Goal: Transaction & Acquisition: Purchase product/service

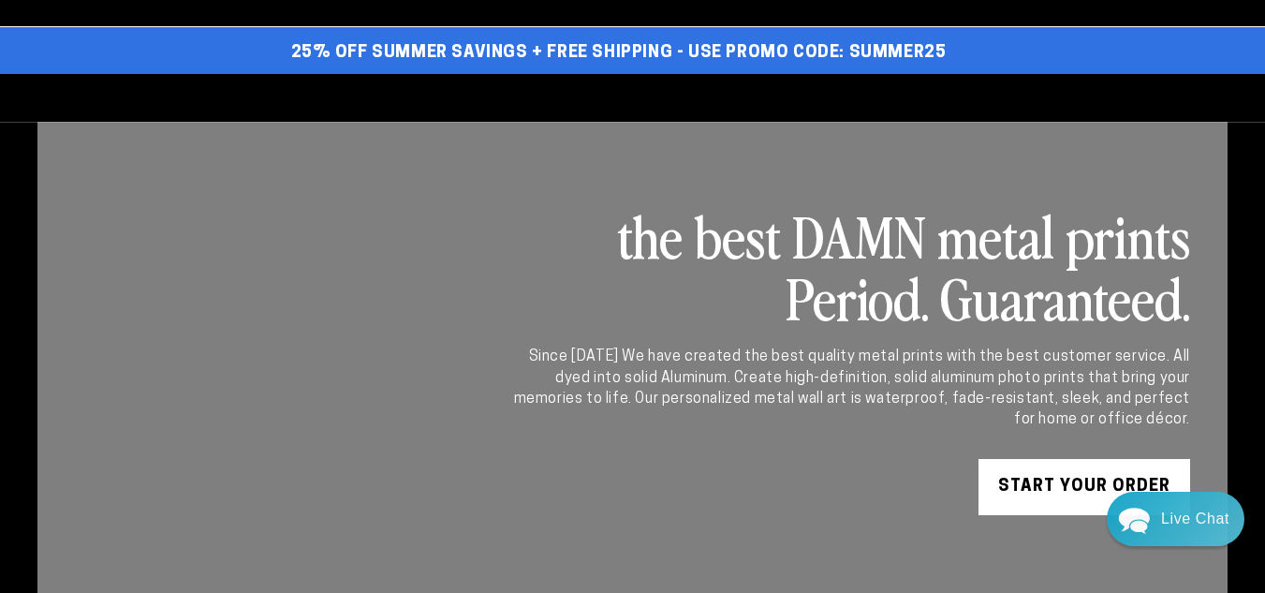
select select "**********"
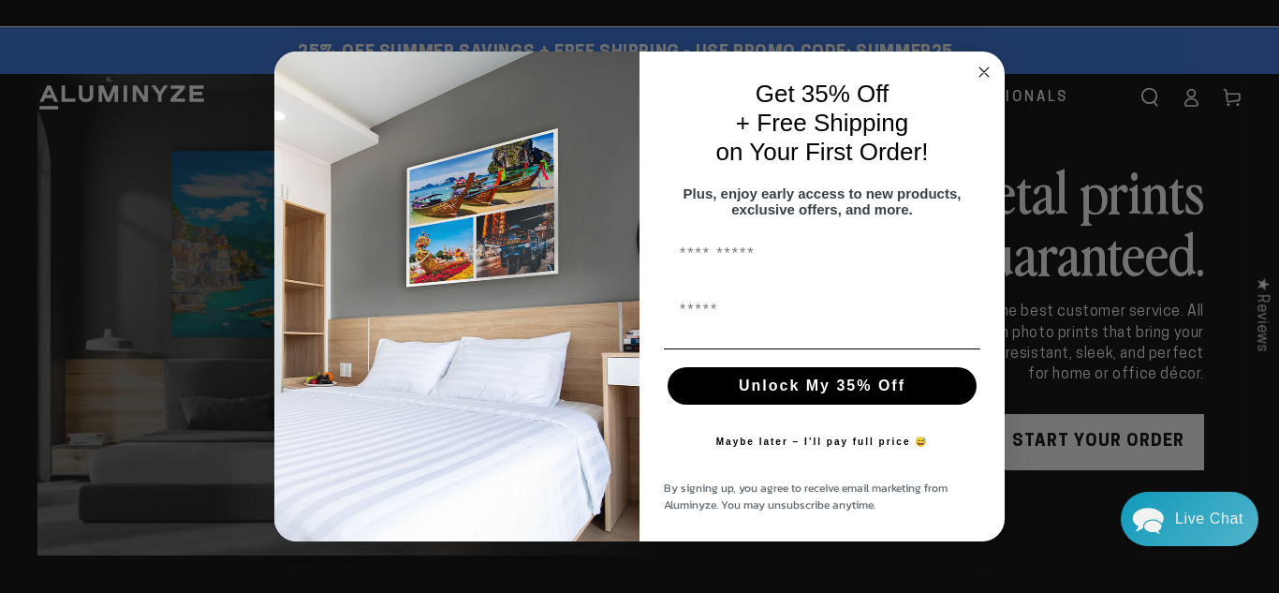
click at [985, 61] on circle "Close dialog" at bounding box center [985, 72] width 22 height 22
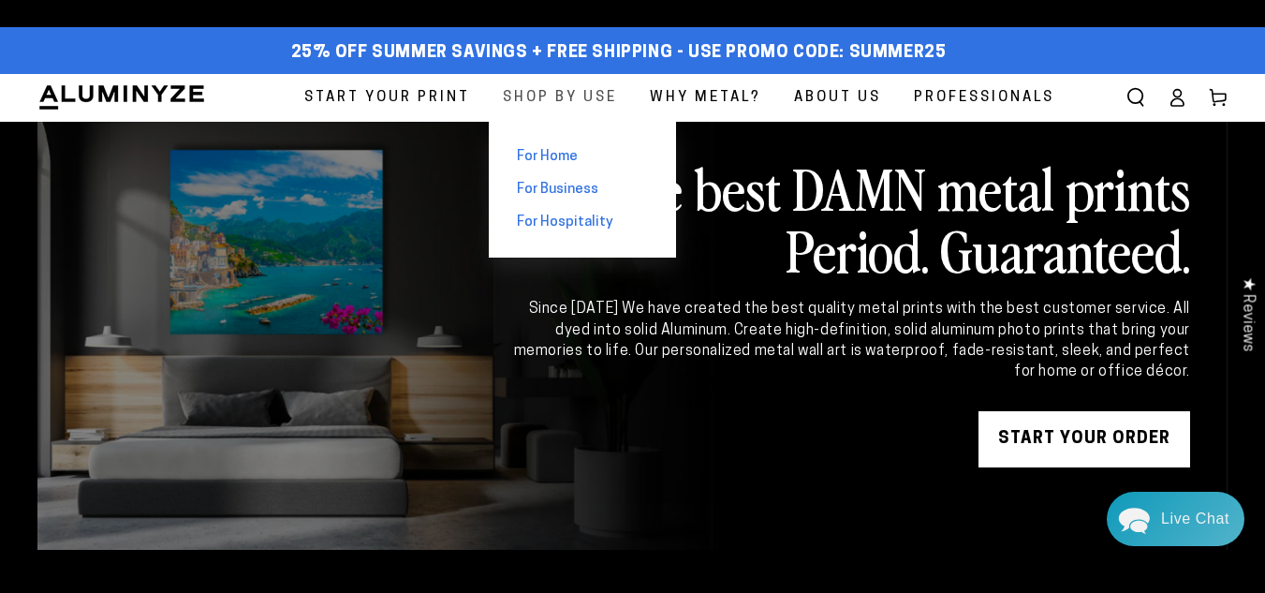
click at [577, 97] on span "Shop By Use" at bounding box center [560, 97] width 114 height 25
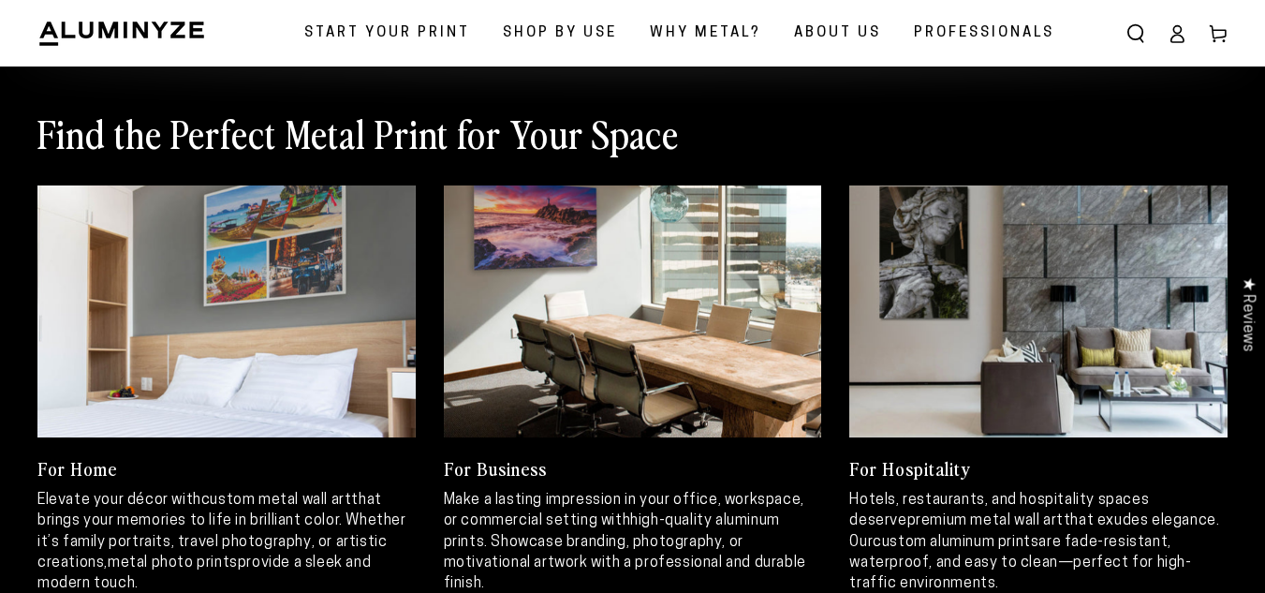
scroll to position [749, 0]
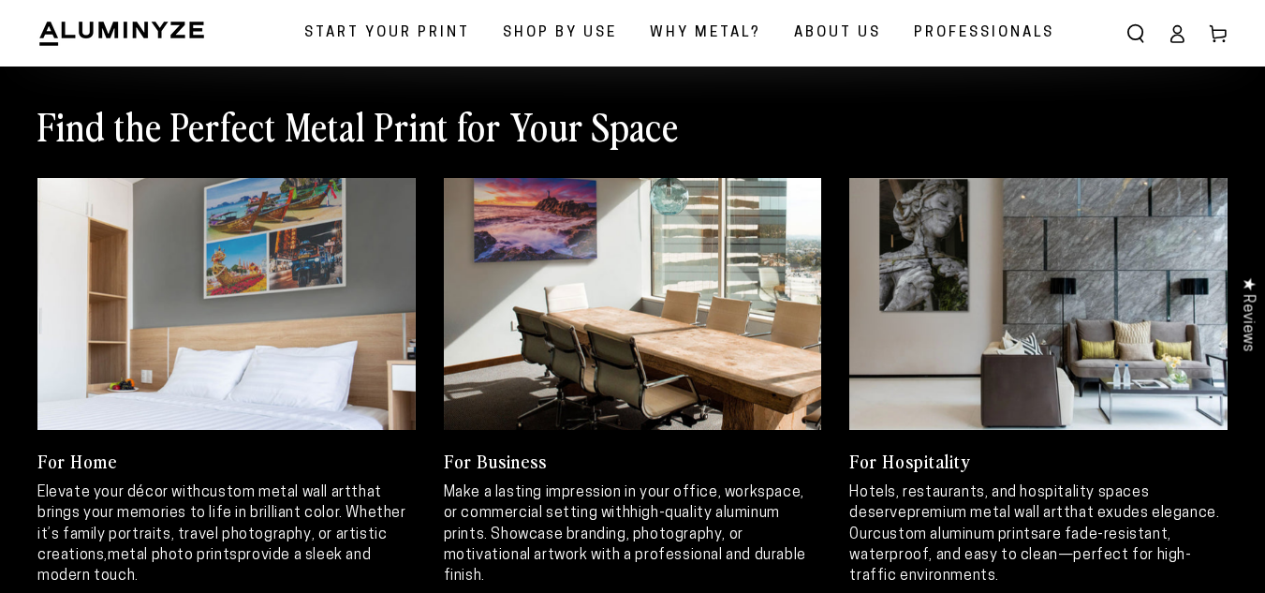
click at [339, 309] on link at bounding box center [226, 304] width 378 height 252
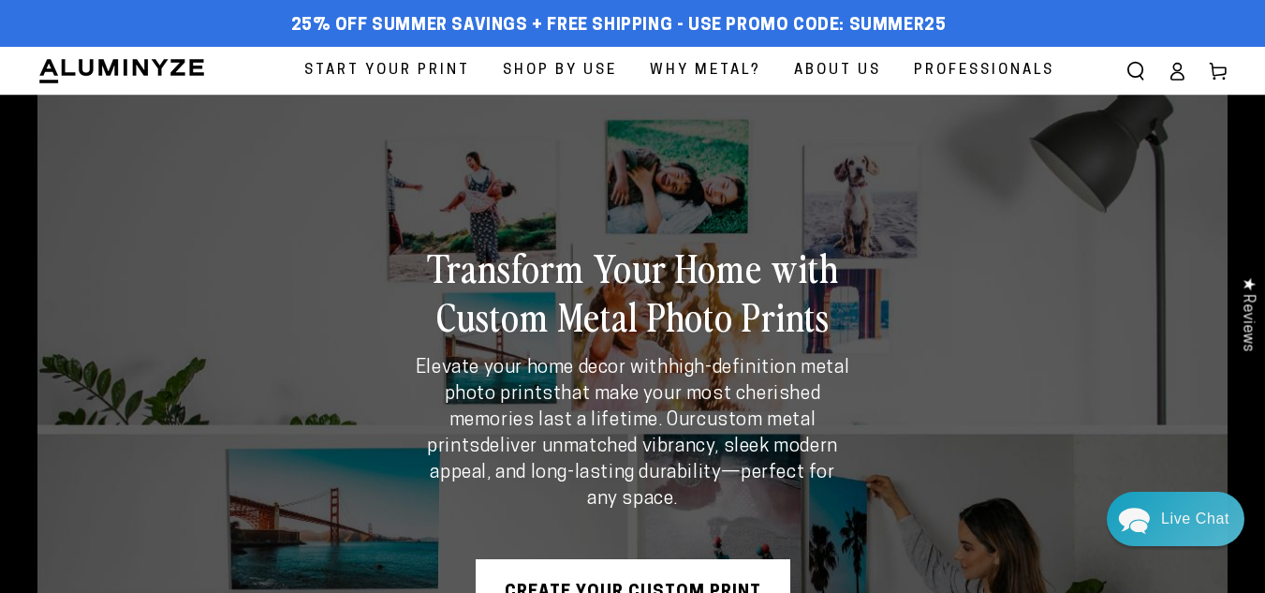
scroll to position [281, 0]
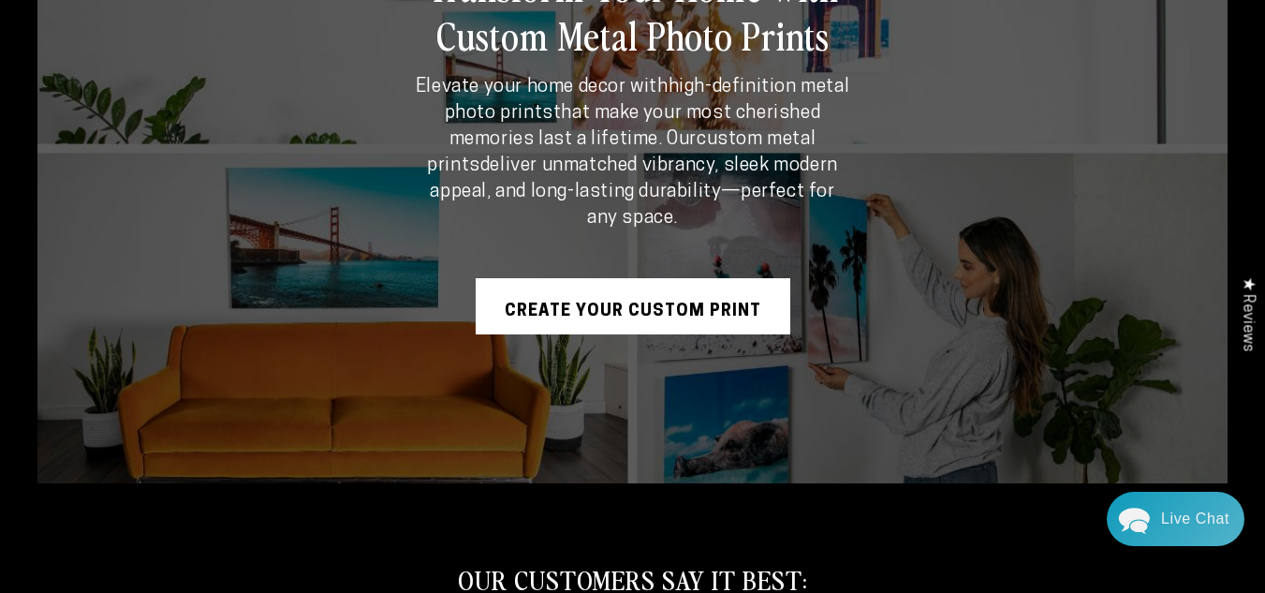
click at [533, 290] on link "Create Your Custom Print" at bounding box center [633, 306] width 315 height 56
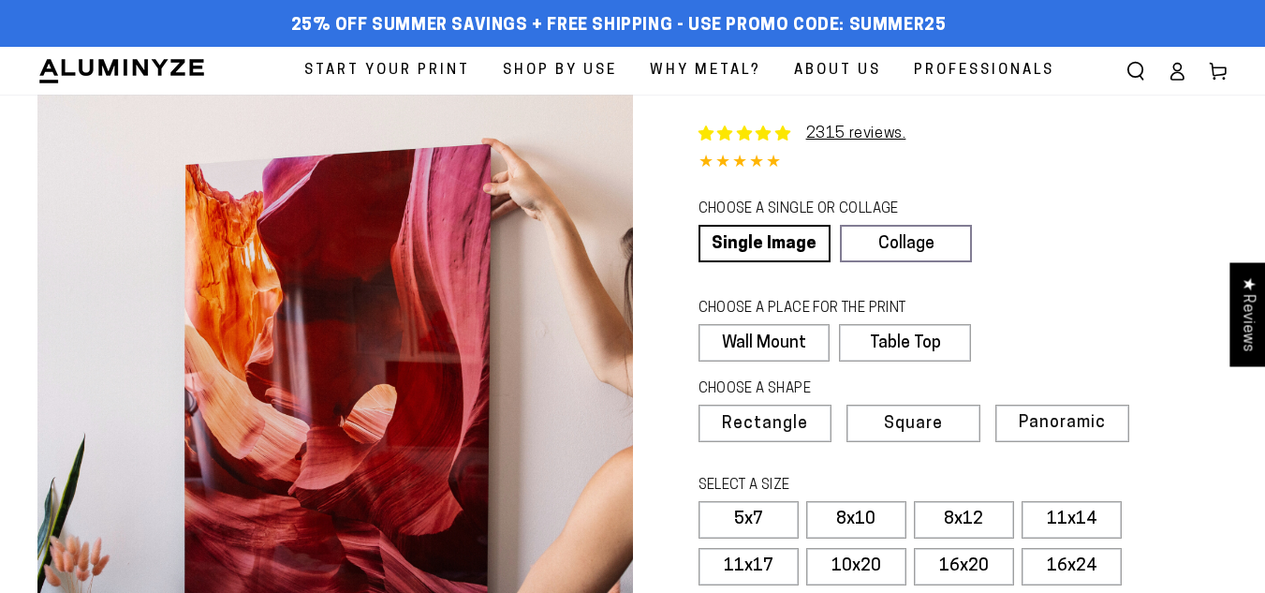
select select "**********"
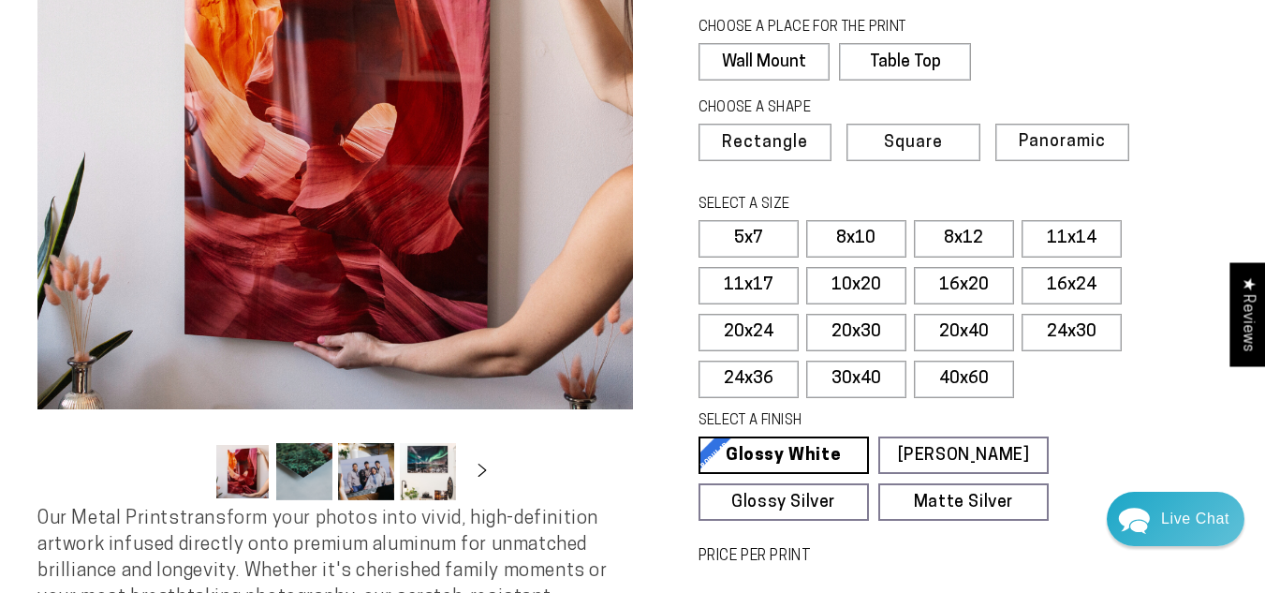
click at [298, 465] on button "Load image 2 in gallery view" at bounding box center [304, 471] width 56 height 57
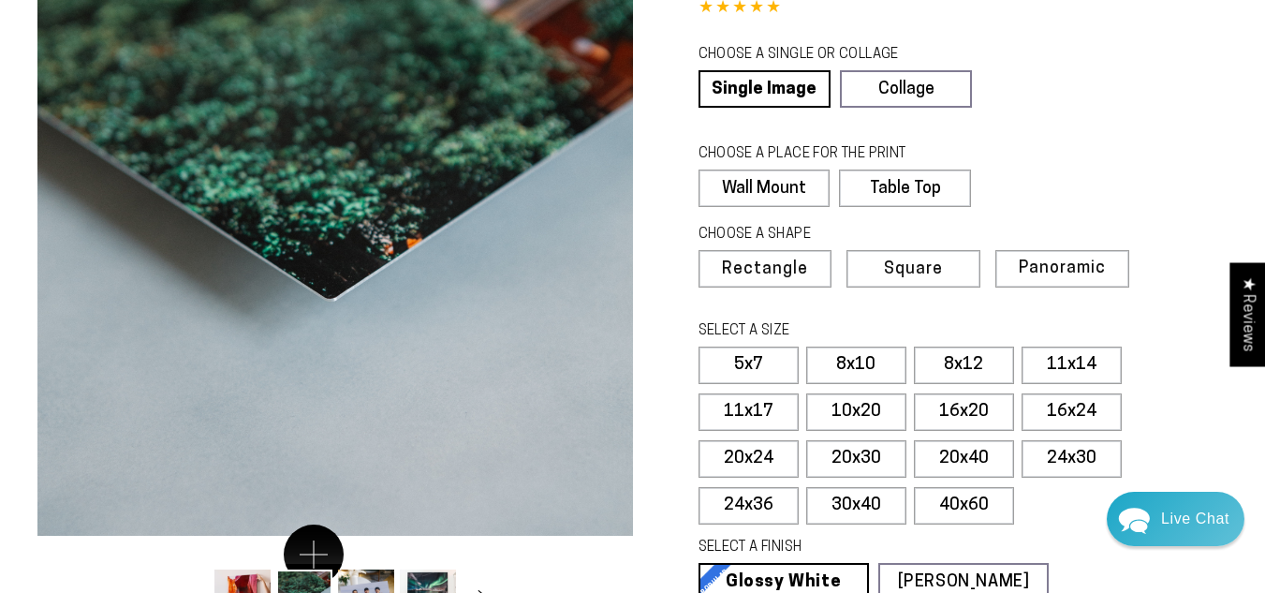
scroll to position [187, 0]
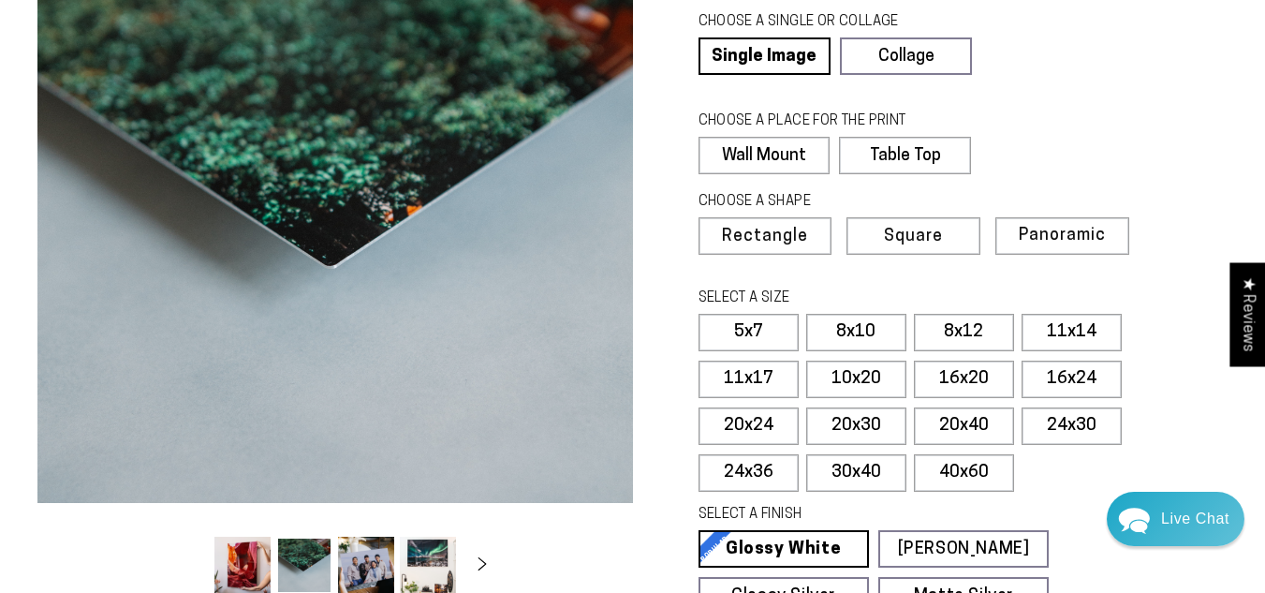
click at [376, 562] on button "Load image 3 in gallery view" at bounding box center [366, 565] width 56 height 57
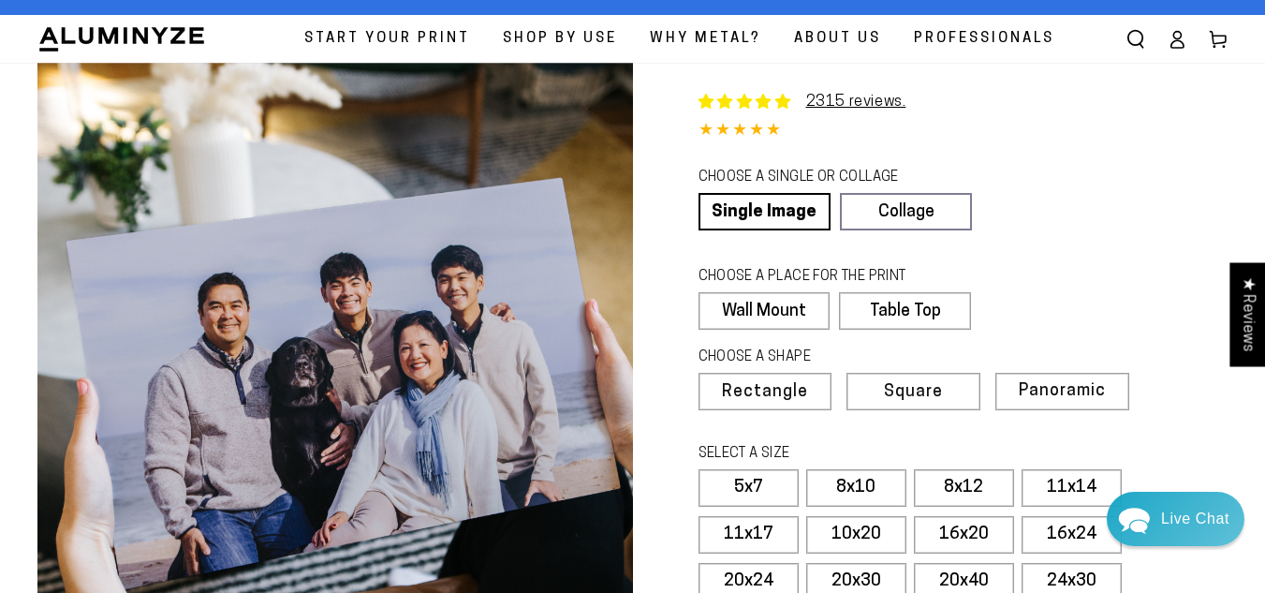
scroll to position [0, 0]
